Goal: Find specific page/section: Find specific page/section

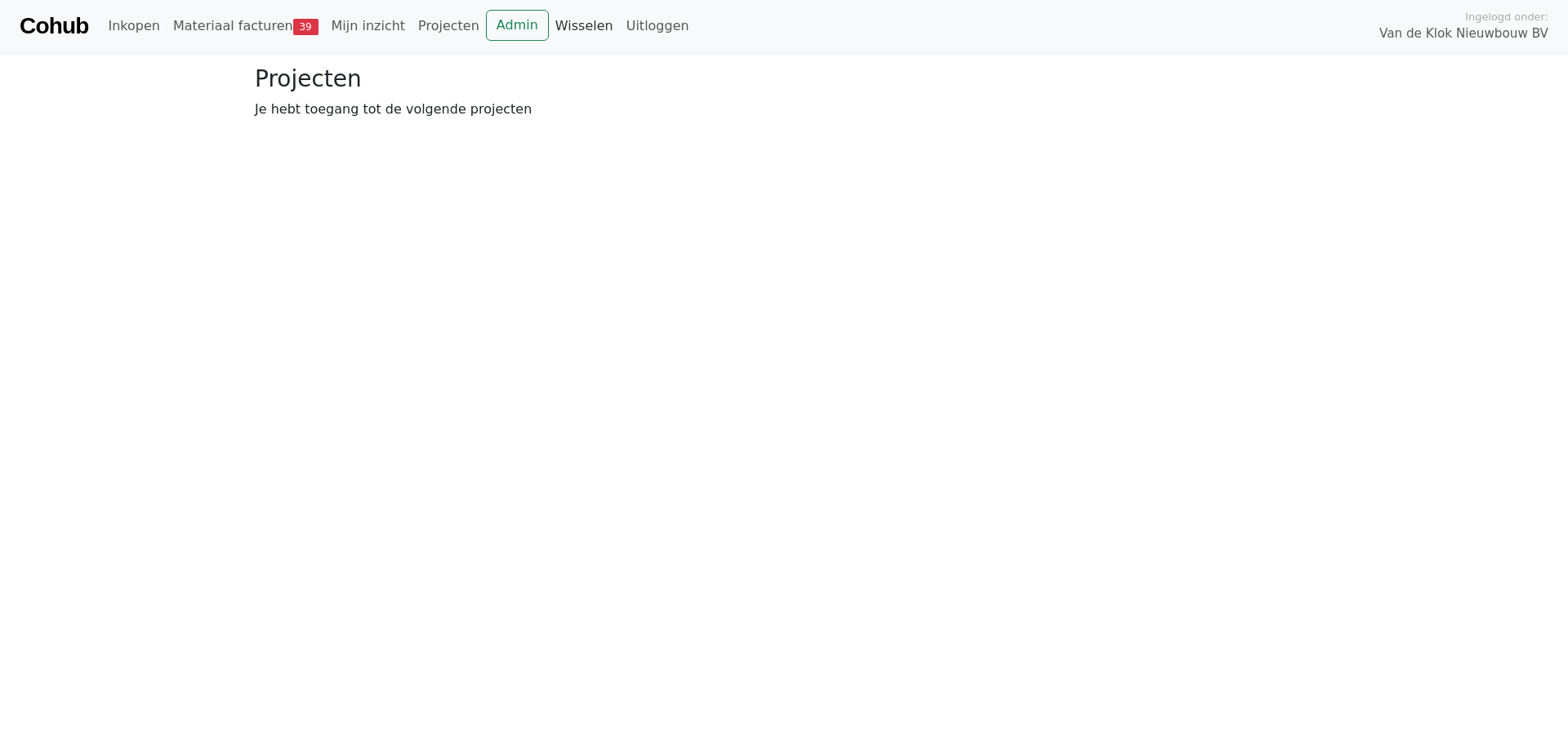
click at [549, 31] on link "Wisselen" at bounding box center [584, 26] width 71 height 32
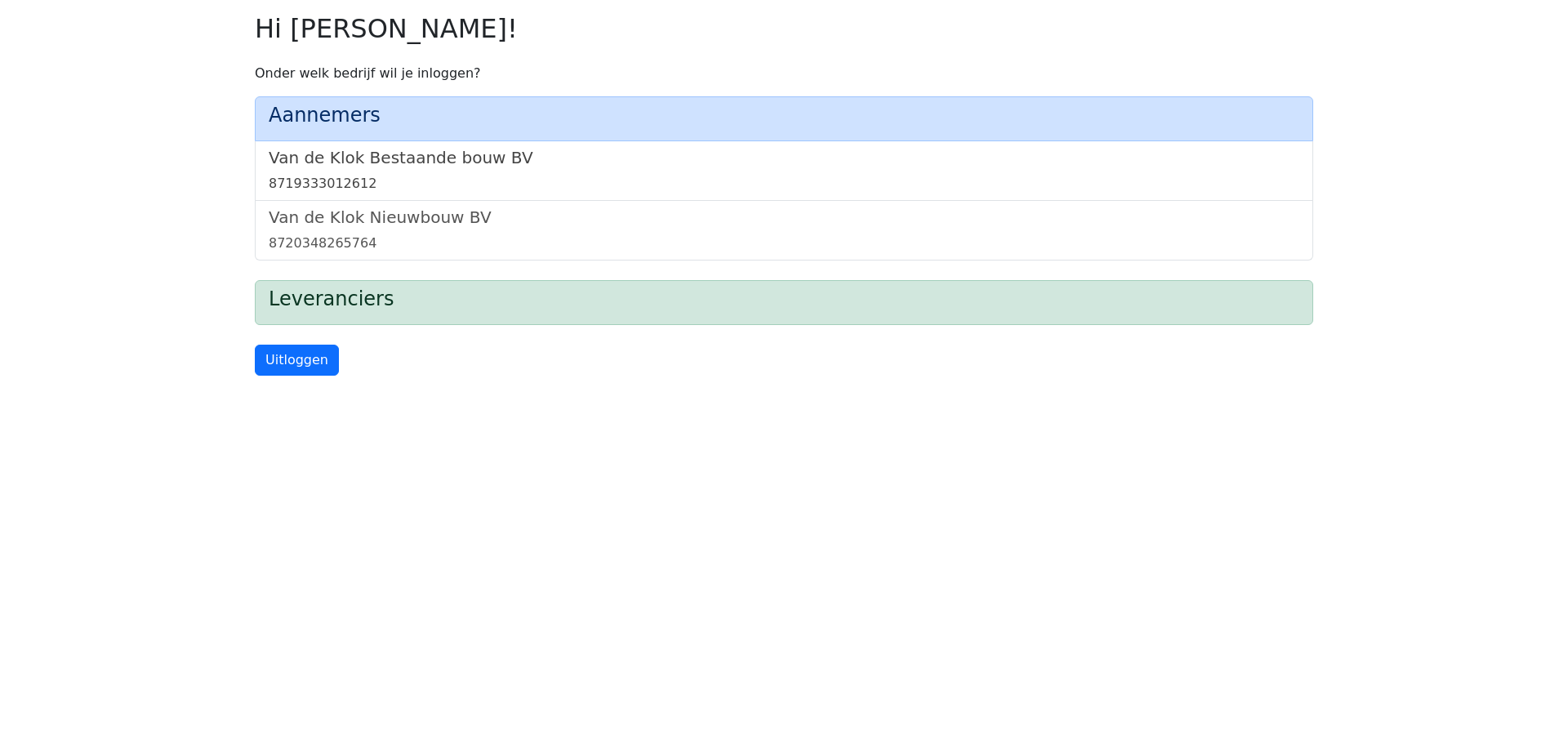
click at [384, 164] on h5 "Van de Klok Bestaande bouw BV" at bounding box center [784, 158] width 1031 height 20
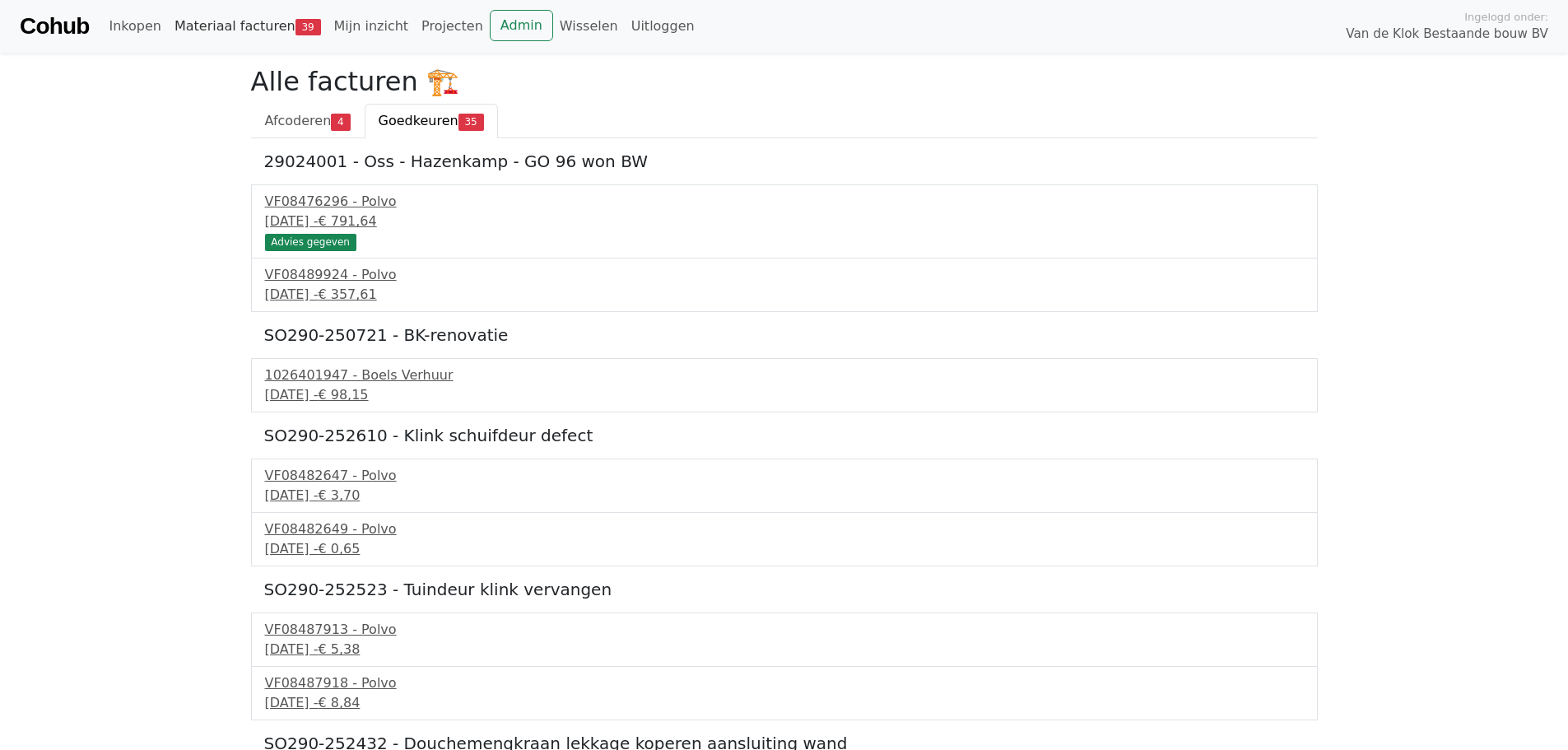
click at [231, 29] on link "Materiaal facturen 39" at bounding box center [247, 26] width 159 height 33
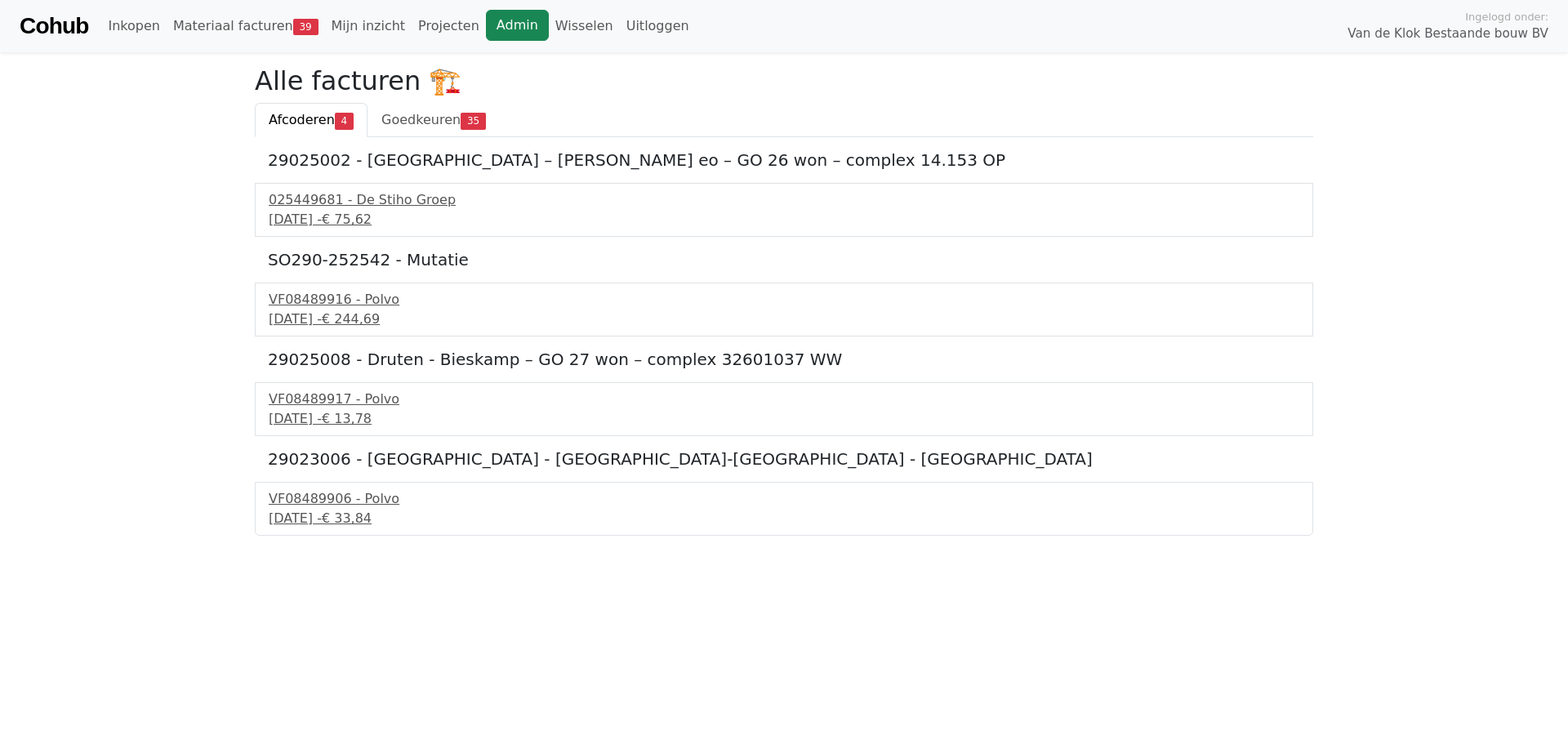
click at [486, 17] on link "Admin" at bounding box center [517, 25] width 63 height 31
